Goal: Task Accomplishment & Management: Use online tool/utility

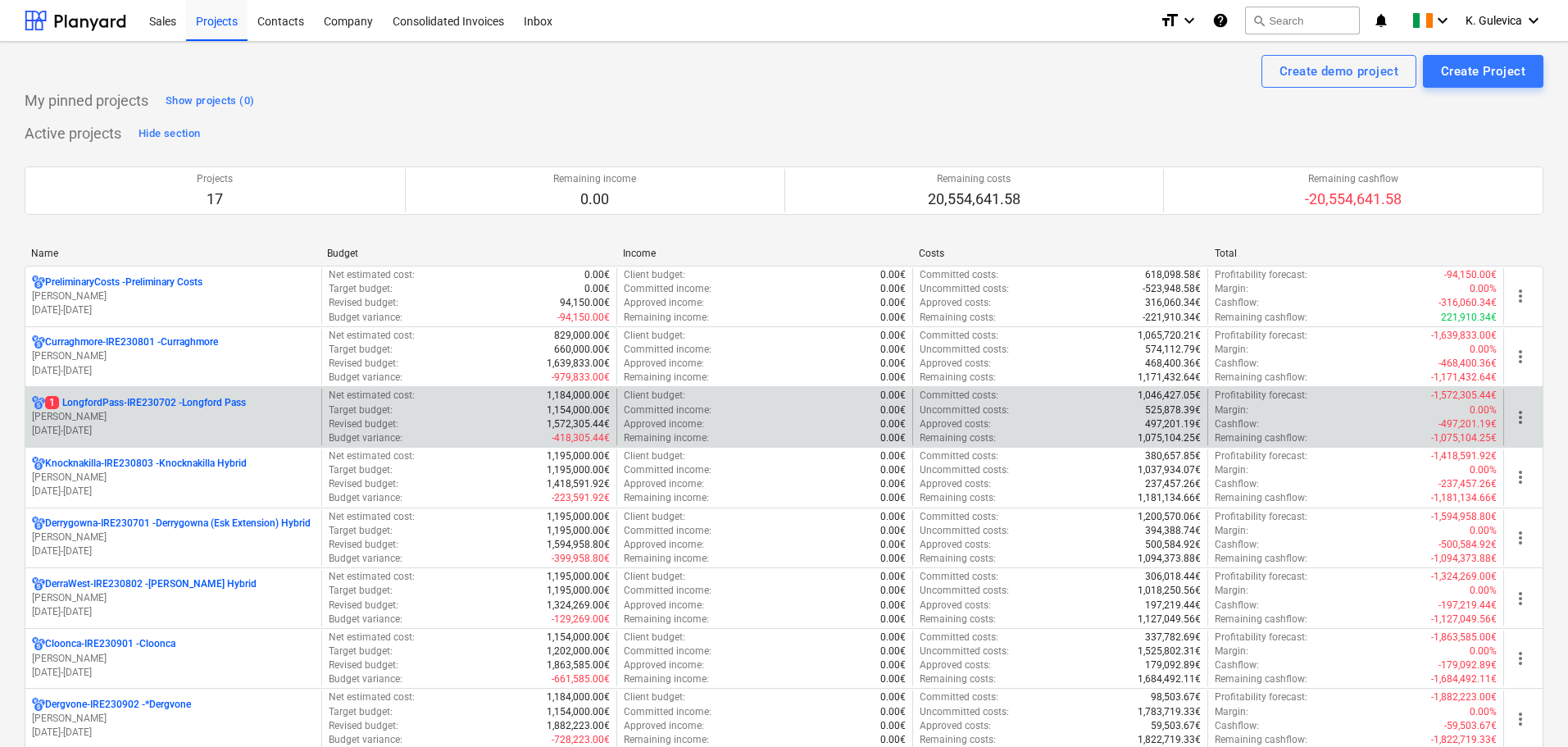
click at [79, 408] on p "1 LongfordPass-IRE230702 - [GEOGRAPHIC_DATA]" at bounding box center [145, 403] width 201 height 14
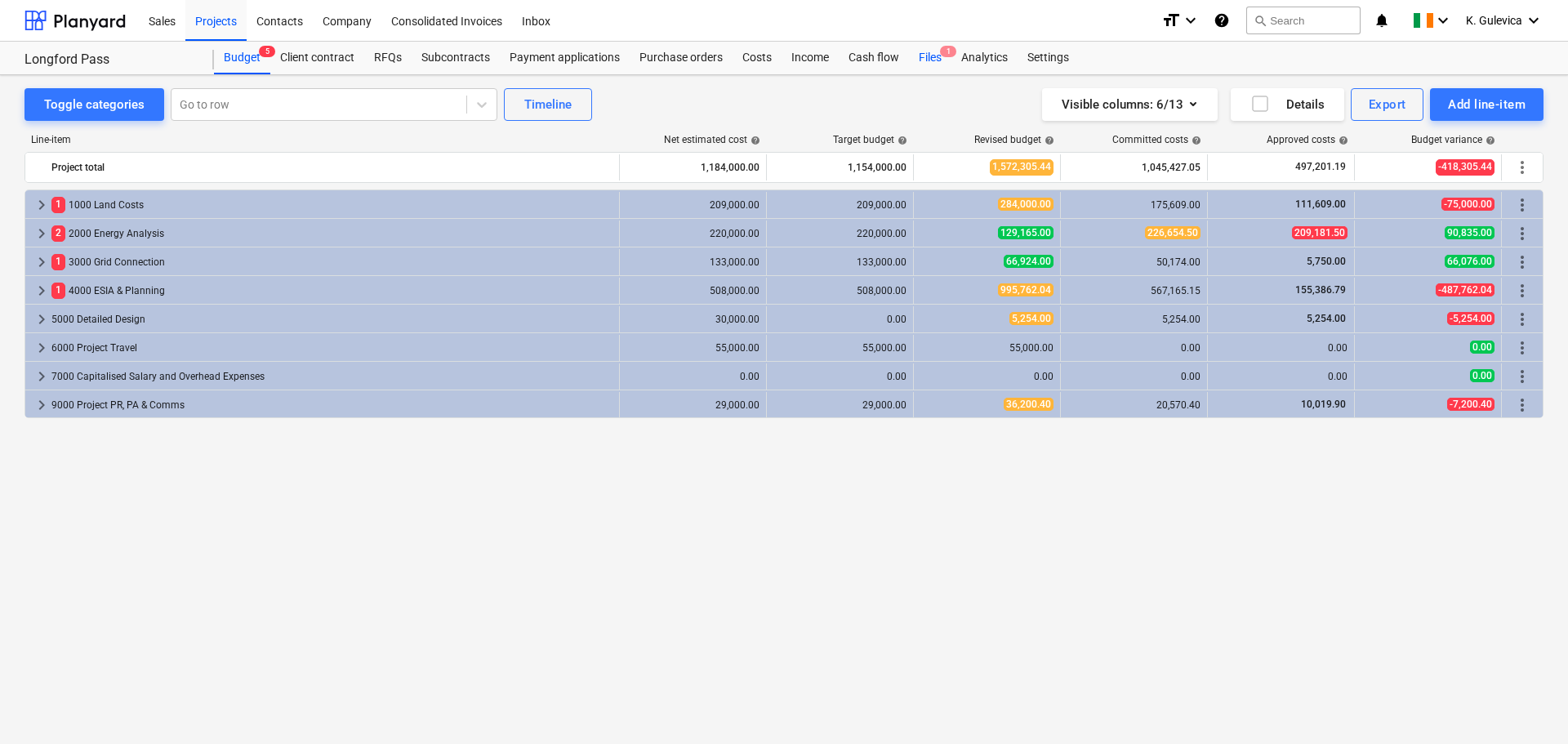
click at [928, 58] on div "Files 1" at bounding box center [930, 58] width 42 height 33
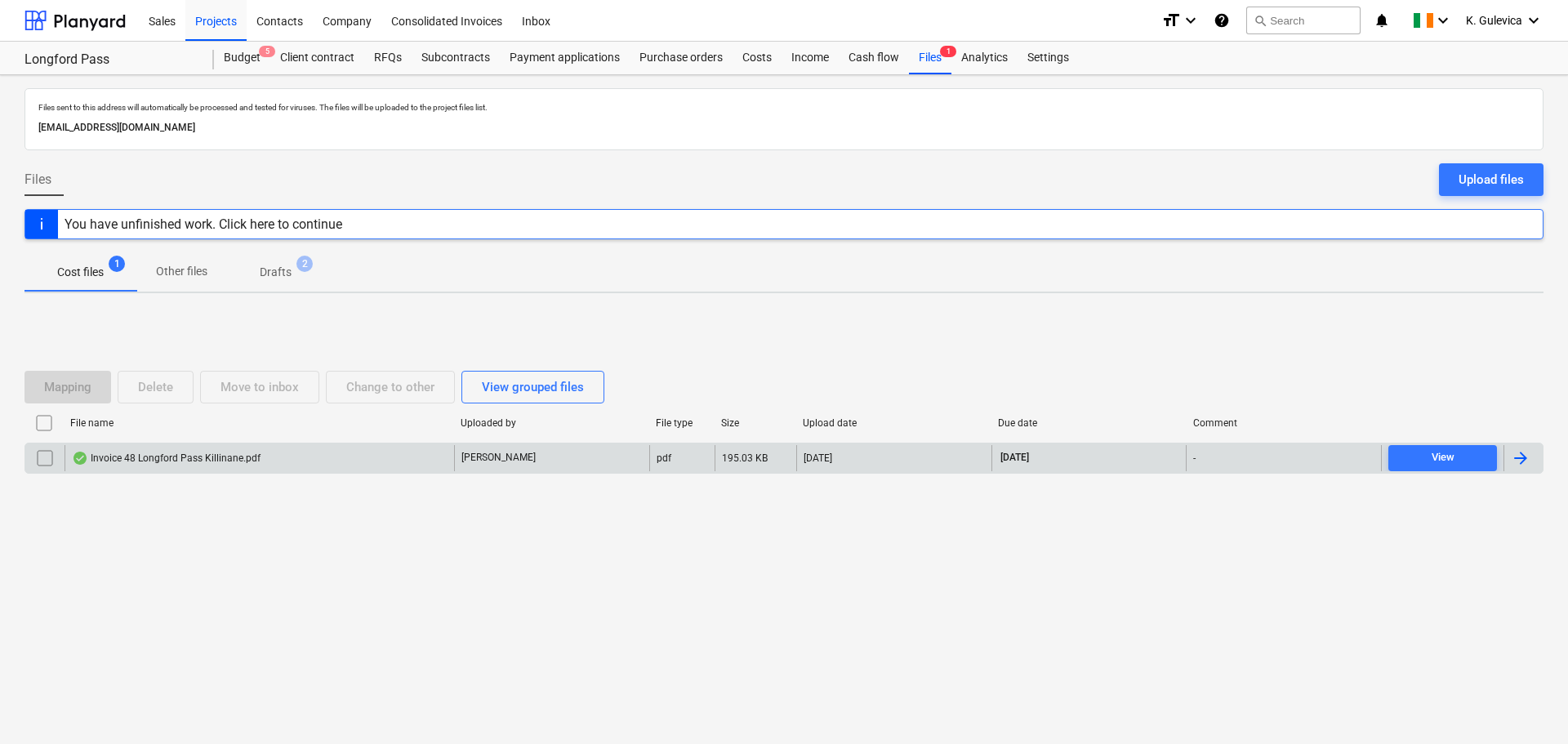
click at [227, 458] on div "Invoice 48 Longford Pass Killinane.pdf" at bounding box center [165, 458] width 188 height 13
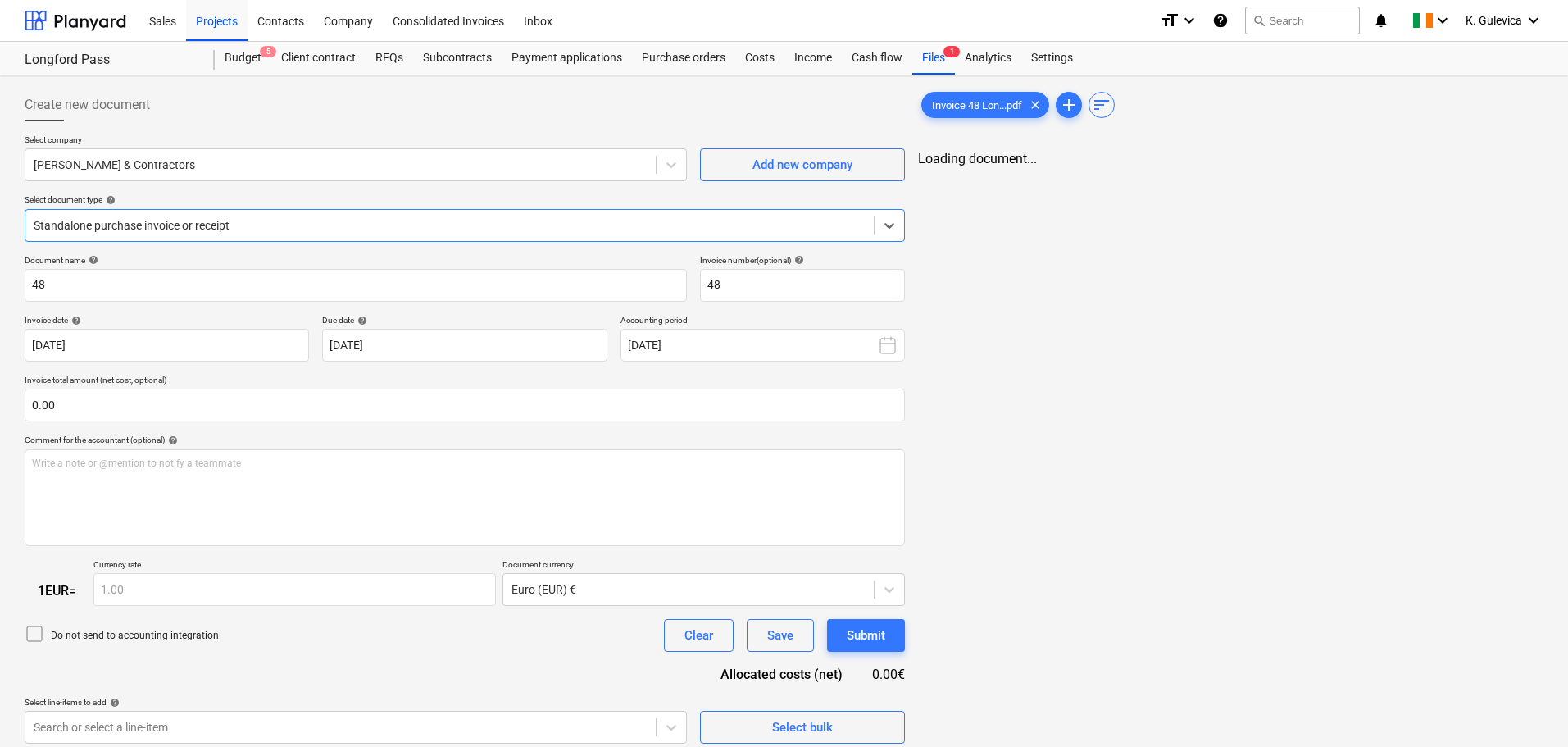
type input "48"
type input "[DATE]"
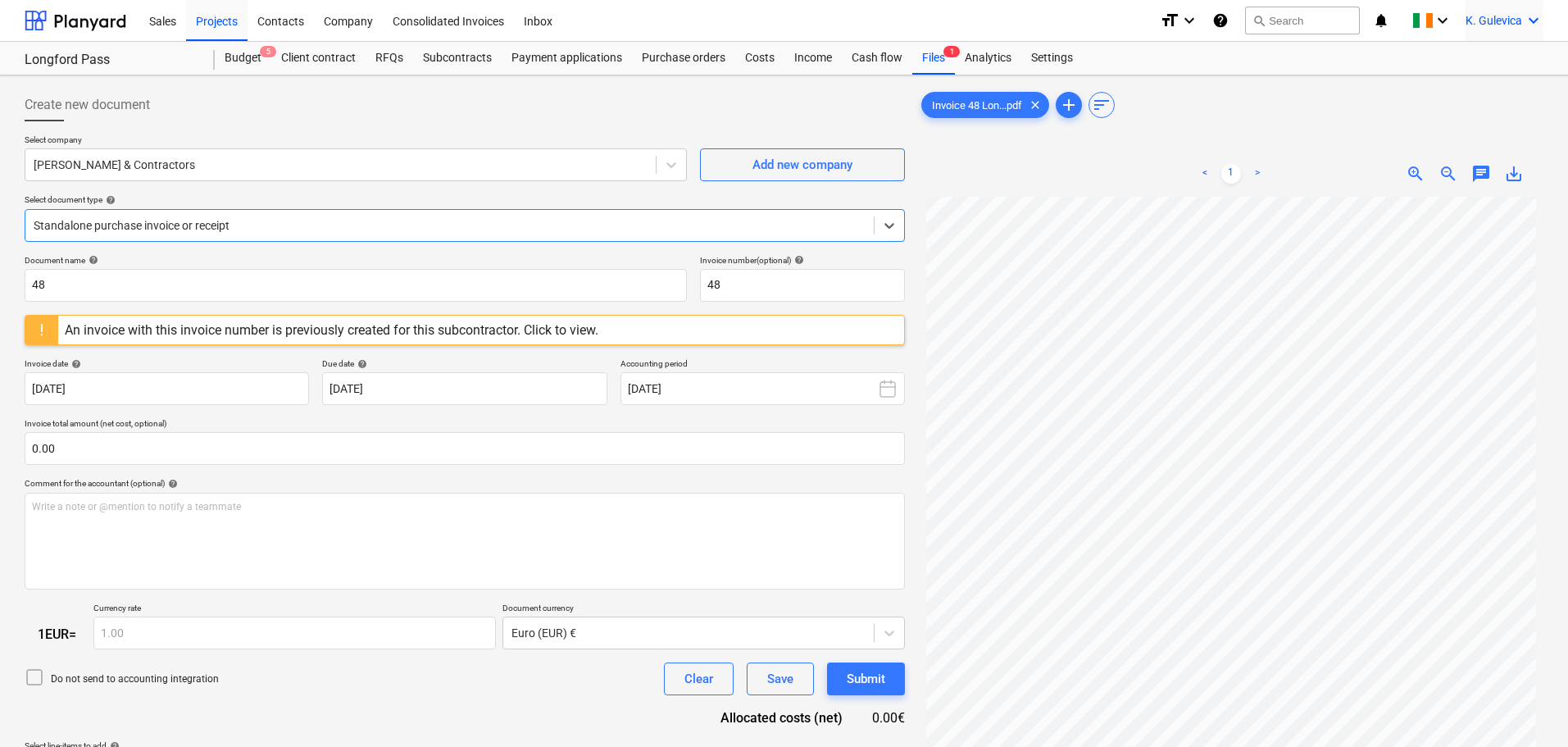
click at [1498, 18] on span "K. Gulevica" at bounding box center [1494, 21] width 57 height 13
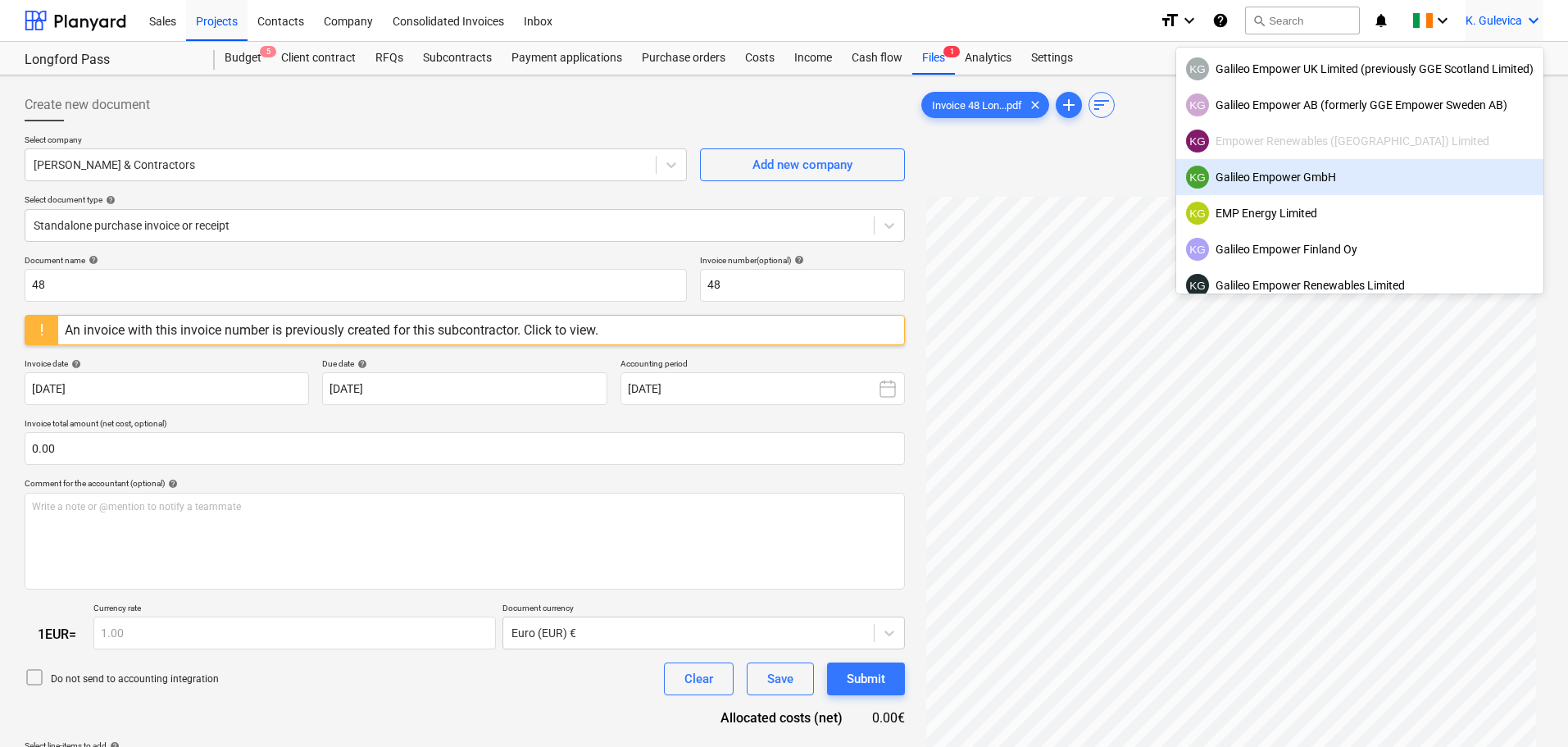
click at [1321, 175] on div "KG Galileo Empower GmbH" at bounding box center [1360, 178] width 347 height 23
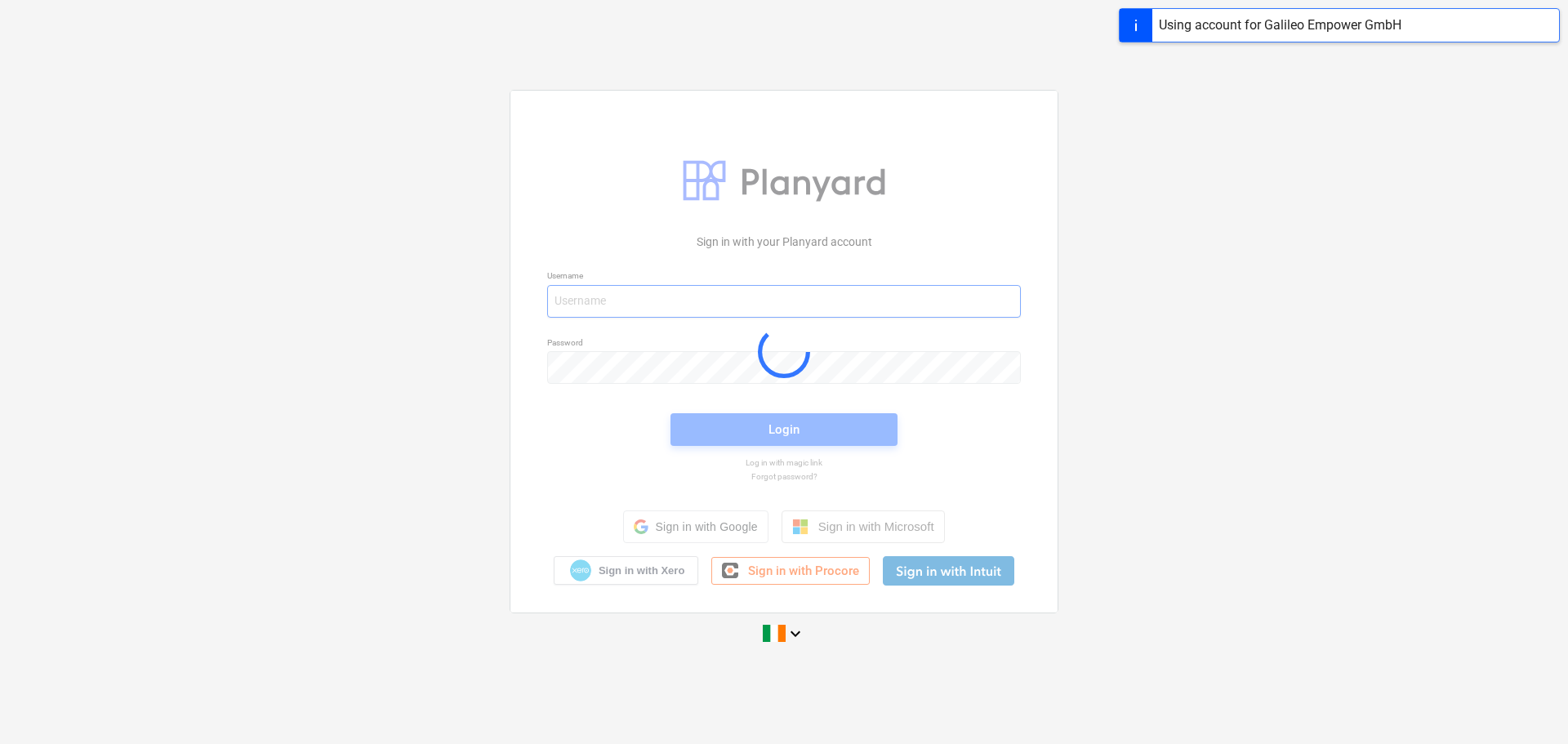
type input "[EMAIL_ADDRESS][DOMAIN_NAME]"
